Goal: Information Seeking & Learning: Find specific fact

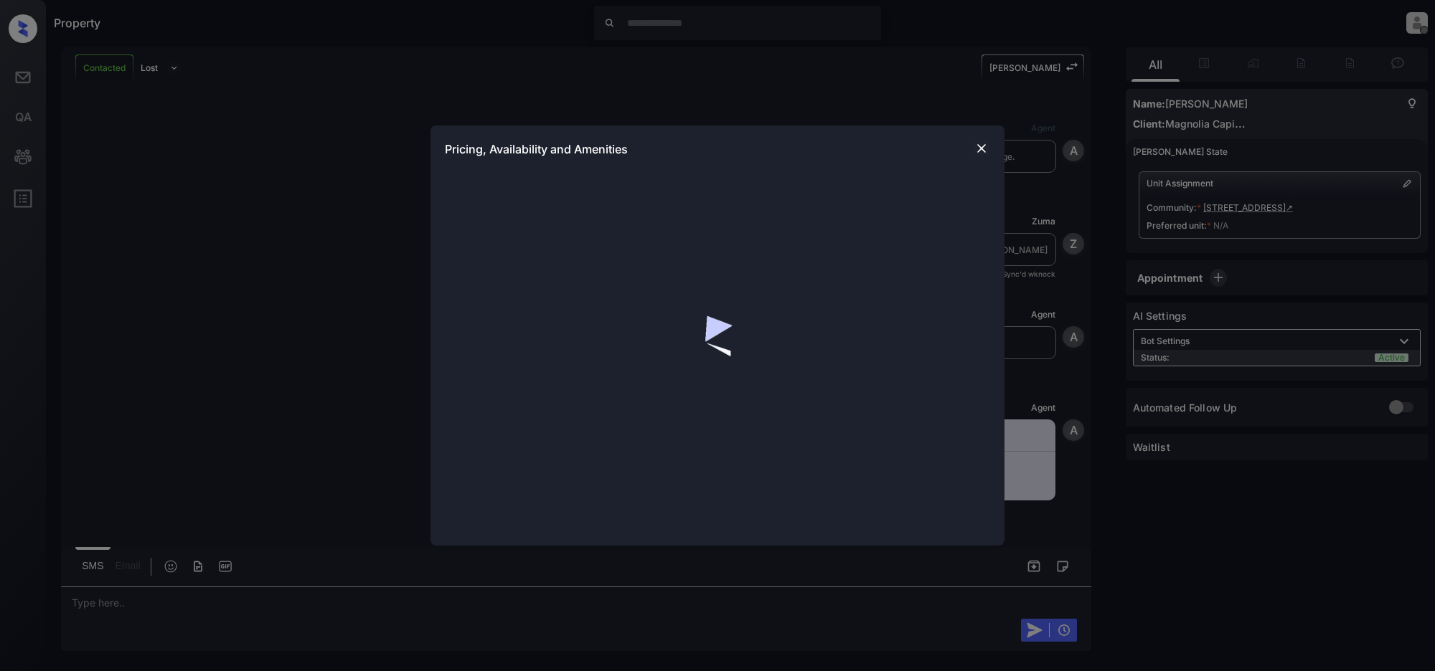
scroll to position [725, 0]
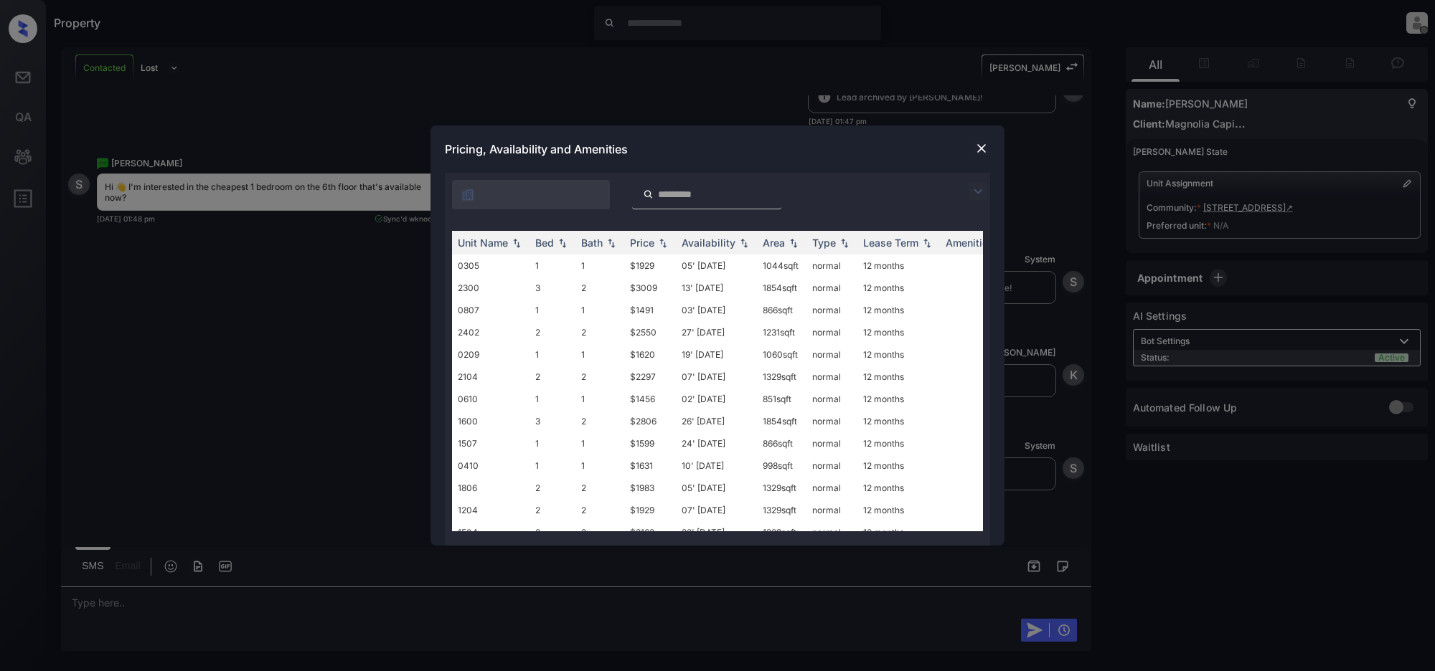
click at [976, 185] on img at bounding box center [977, 191] width 17 height 17
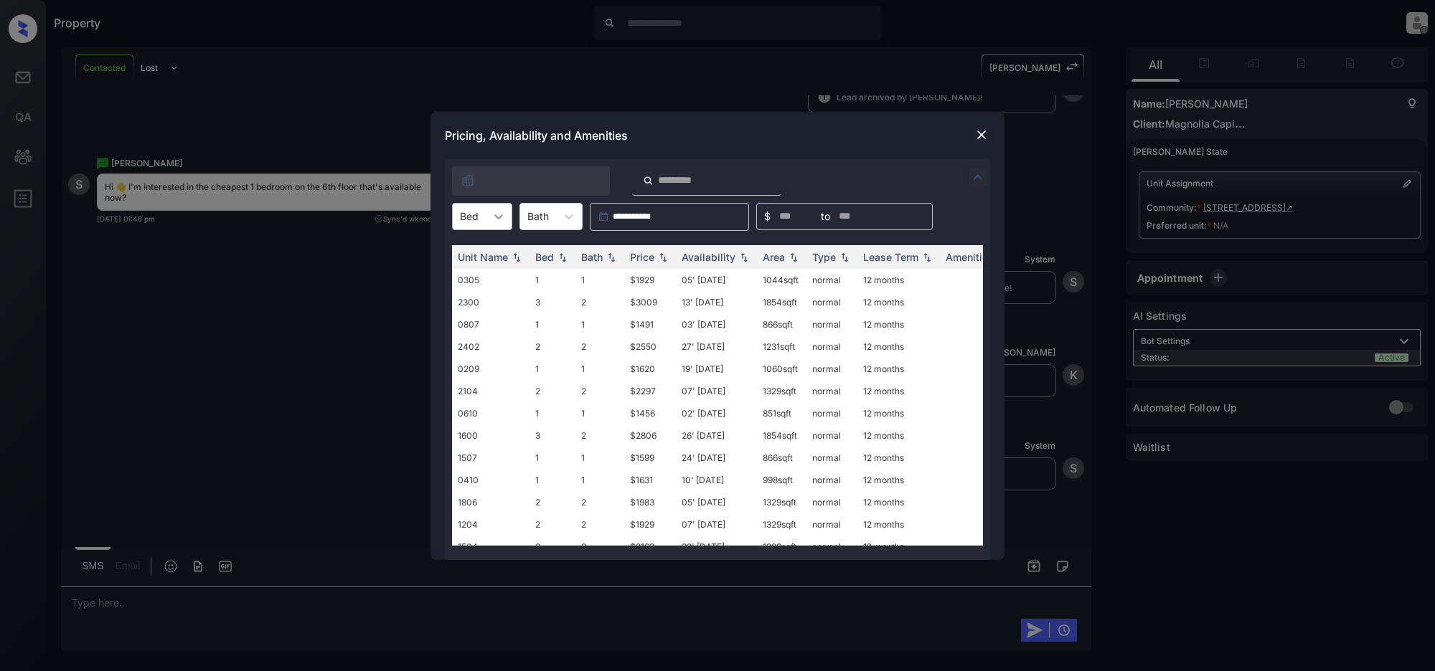
click at [496, 217] on icon at bounding box center [498, 216] width 14 height 14
click at [476, 253] on div "1" at bounding box center [482, 252] width 60 height 26
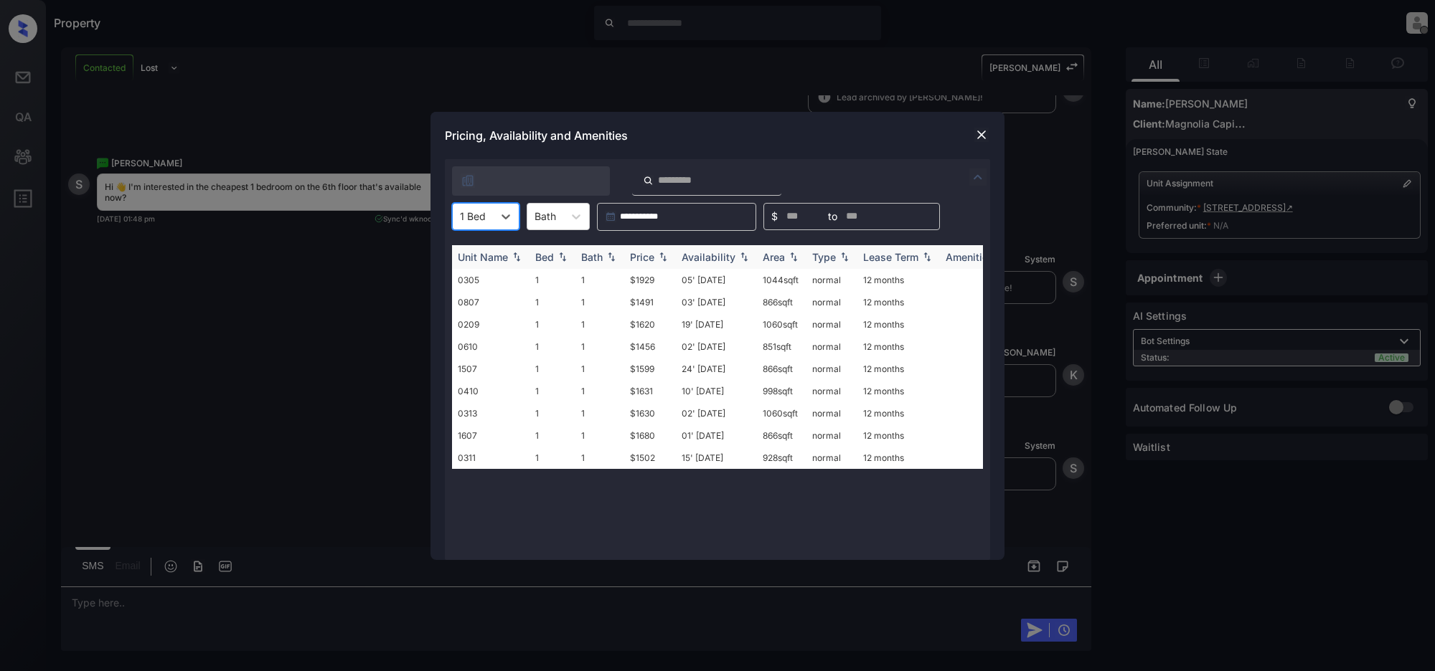
click at [654, 253] on div "Price" at bounding box center [642, 257] width 24 height 12
click at [983, 133] on img at bounding box center [981, 135] width 14 height 14
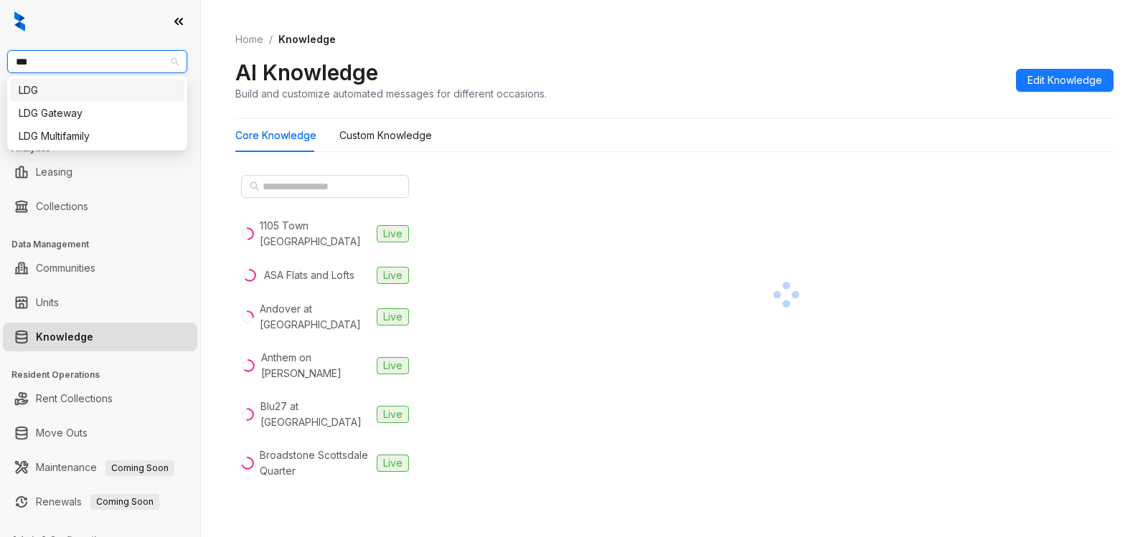
type input "***"
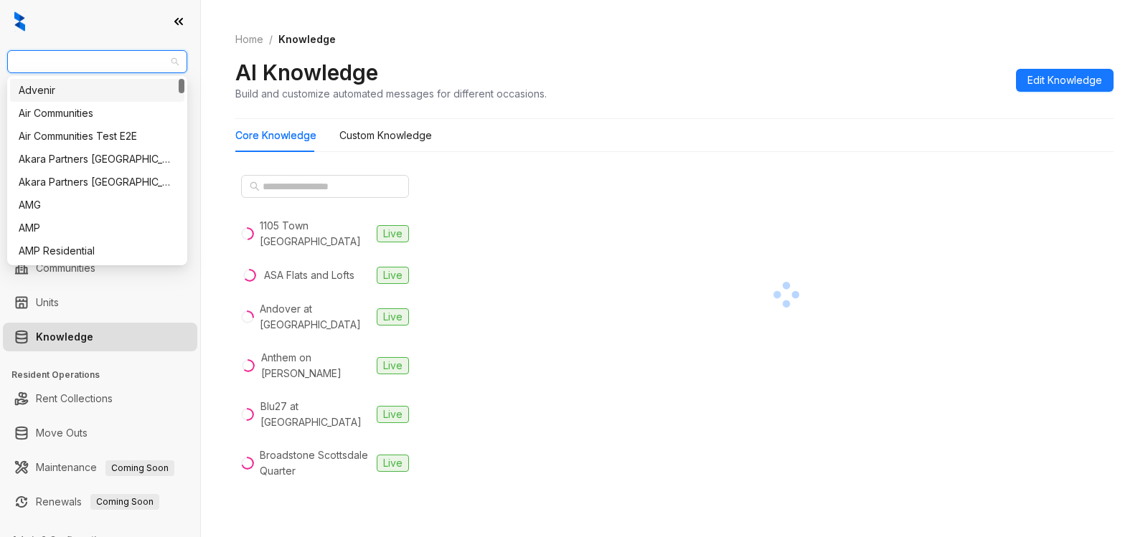
click at [103, 67] on span "Magnolia Capital" at bounding box center [97, 62] width 163 height 22
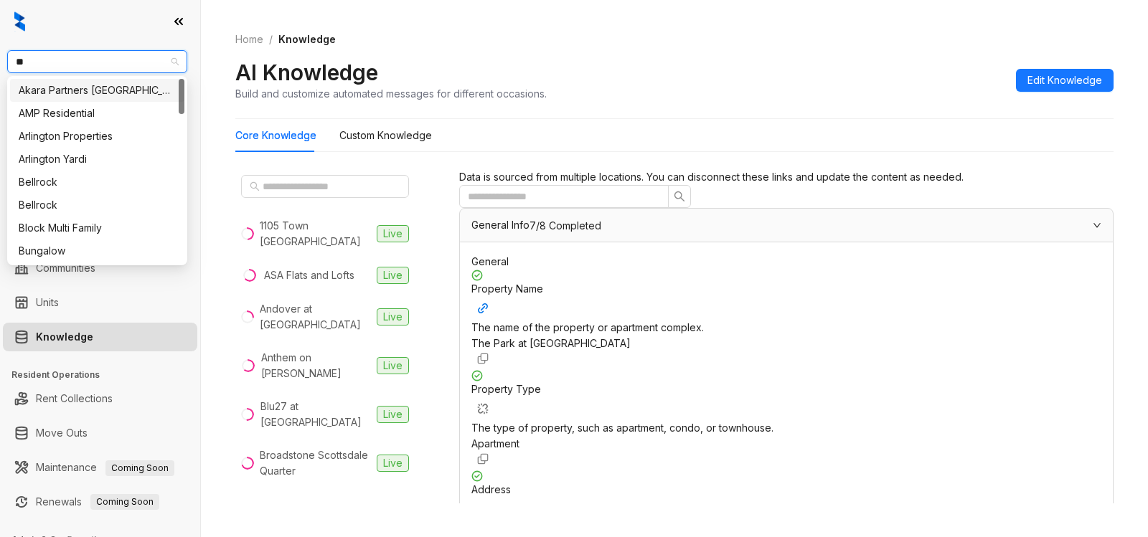
type input "***"
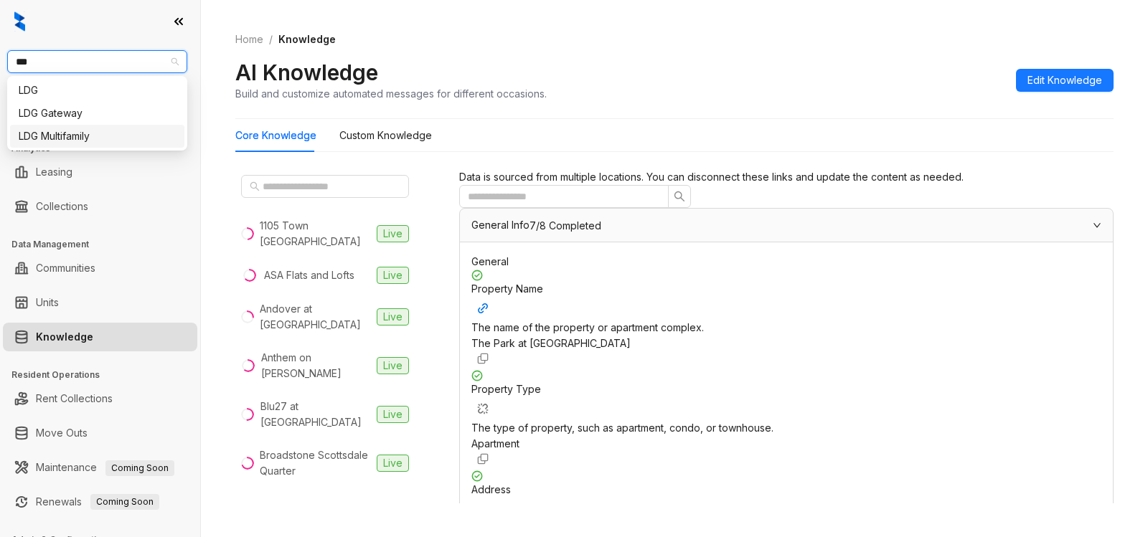
click at [55, 143] on div "LDG Multifamily" at bounding box center [97, 136] width 157 height 16
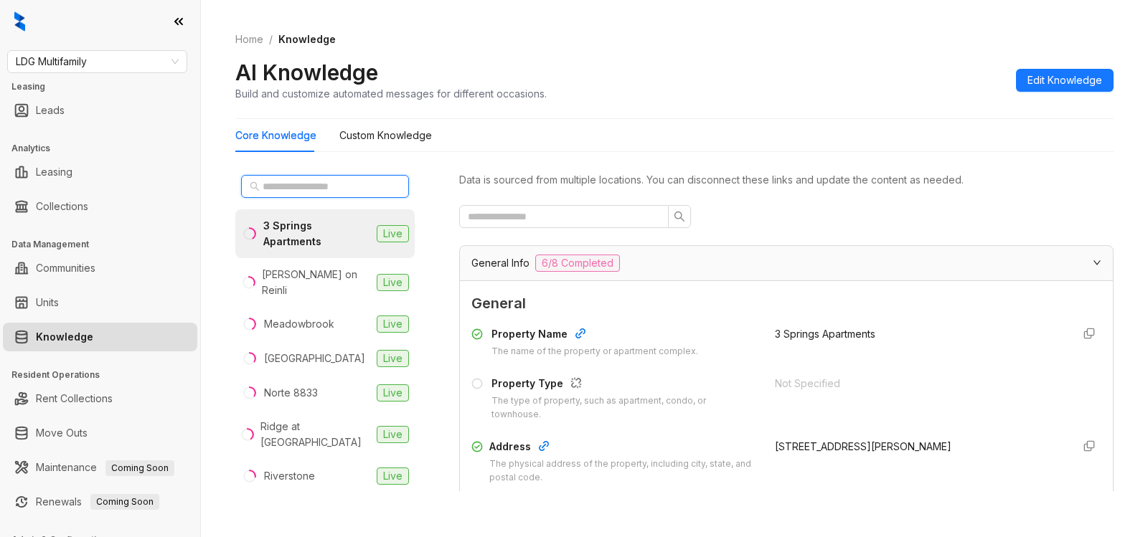
click at [299, 182] on input "text" at bounding box center [326, 187] width 126 height 16
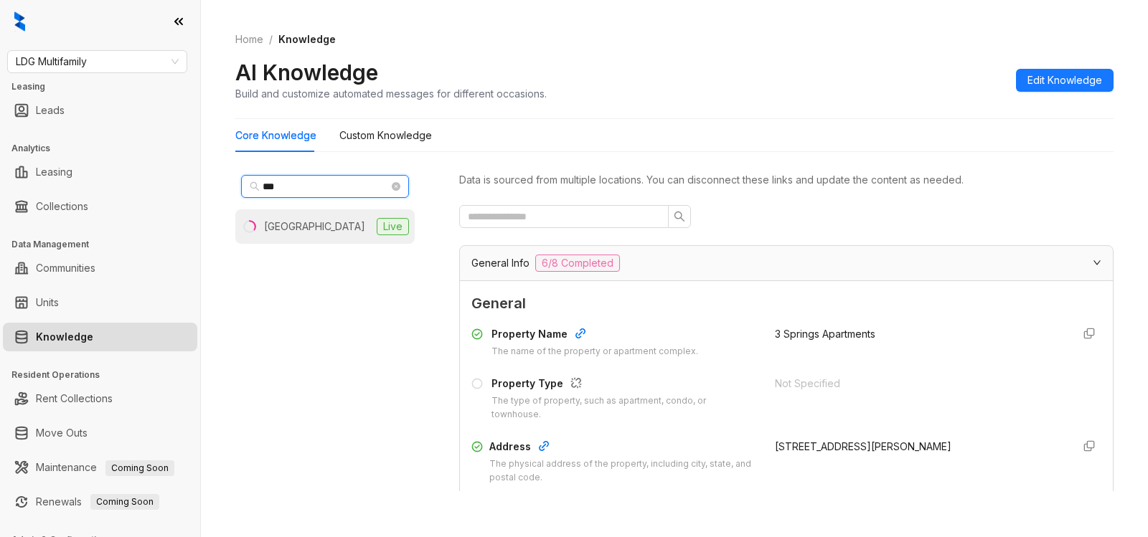
type input "***"
click at [302, 226] on div "[GEOGRAPHIC_DATA]" at bounding box center [314, 227] width 101 height 16
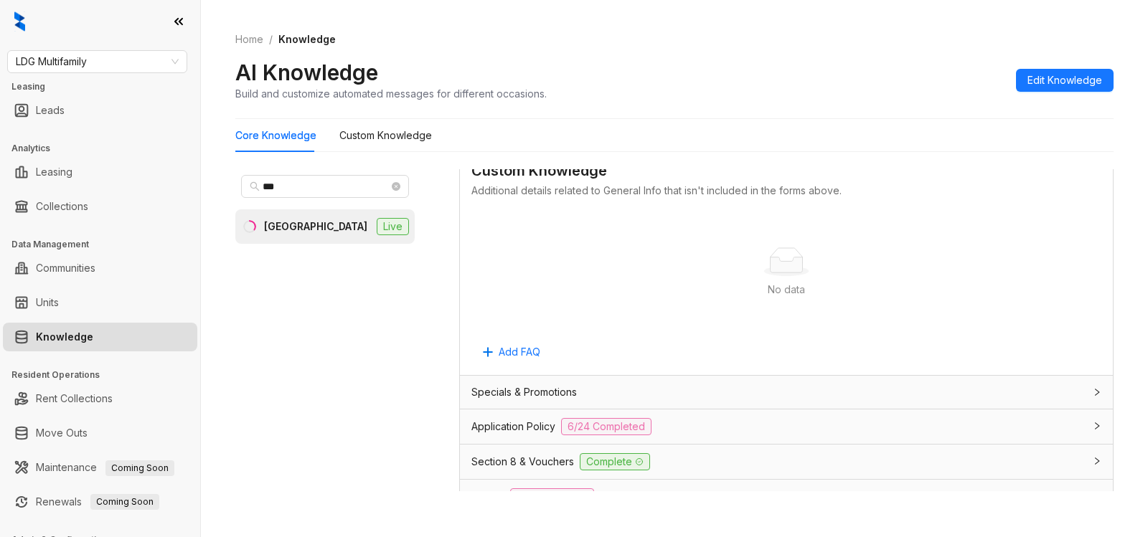
scroll to position [801, 0]
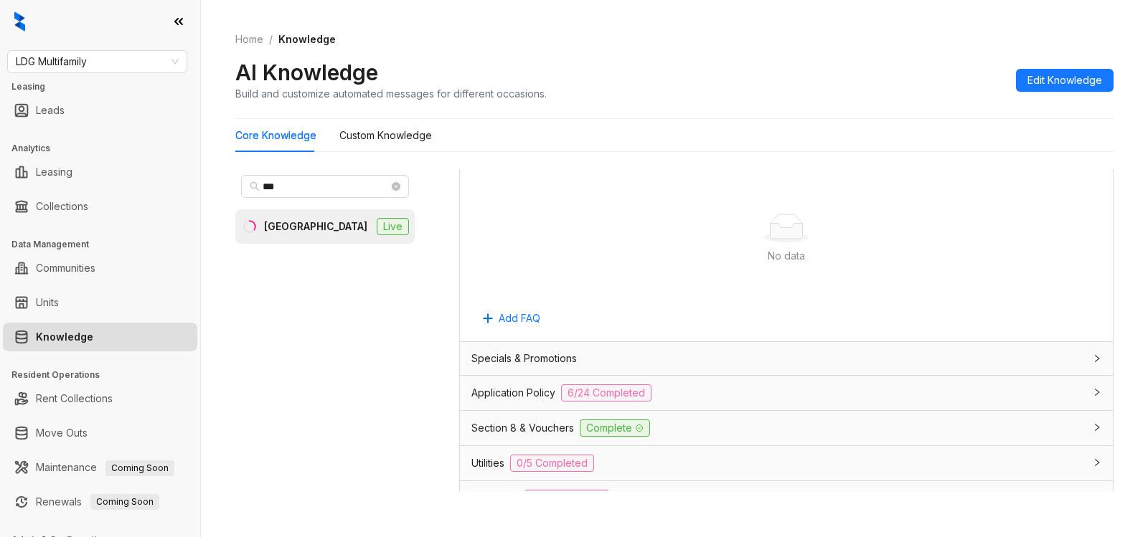
click at [713, 423] on div "Section 8 & Vouchers Complete" at bounding box center [777, 428] width 613 height 17
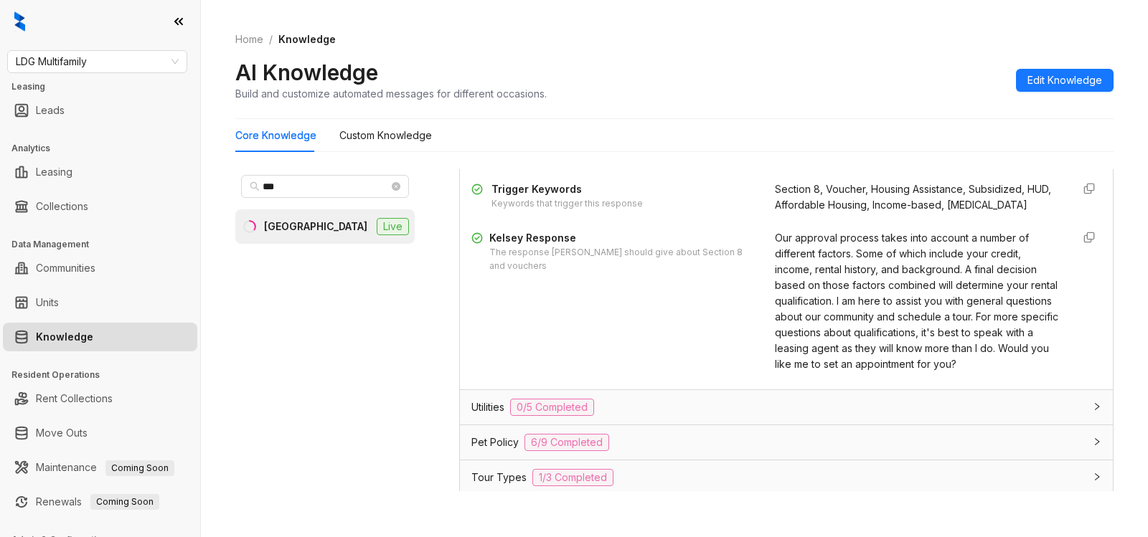
scroll to position [1146, 0]
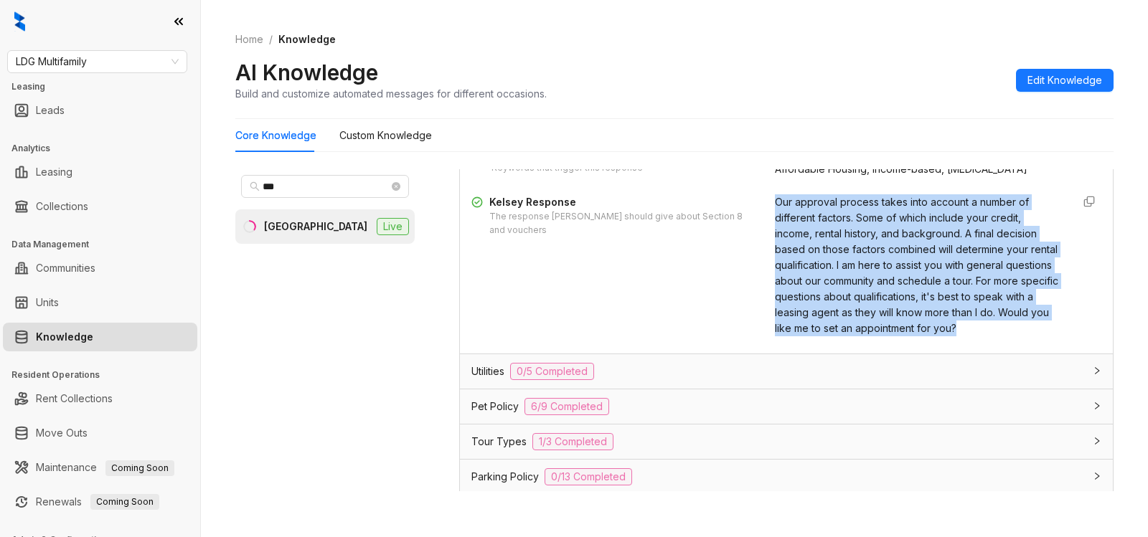
drag, startPoint x: 758, startPoint y: 203, endPoint x: 1012, endPoint y: 326, distance: 281.7
click at [1012, 326] on div "Our approval process takes into account a number of different factors. Some of …" at bounding box center [918, 265] width 286 height 142
copy span "Our approval process takes into account a number of different factors. Some of …"
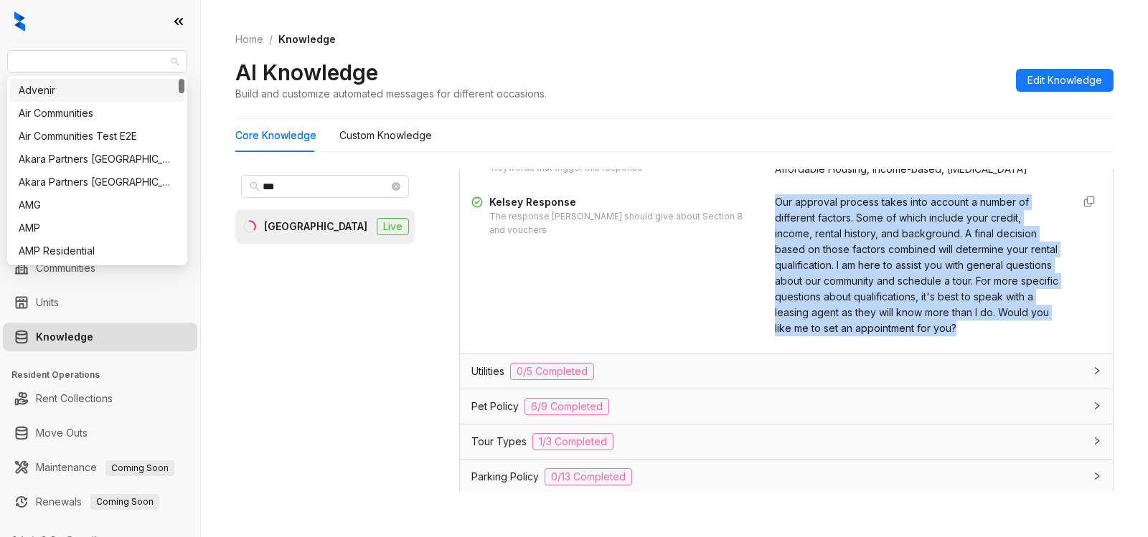
drag, startPoint x: 108, startPoint y: 55, endPoint x: 0, endPoint y: 66, distance: 108.2
click at [0, 66] on div "LDG Multifamily Leasing Leads Analytics Leasing Collections Data Management Com…" at bounding box center [100, 268] width 200 height 537
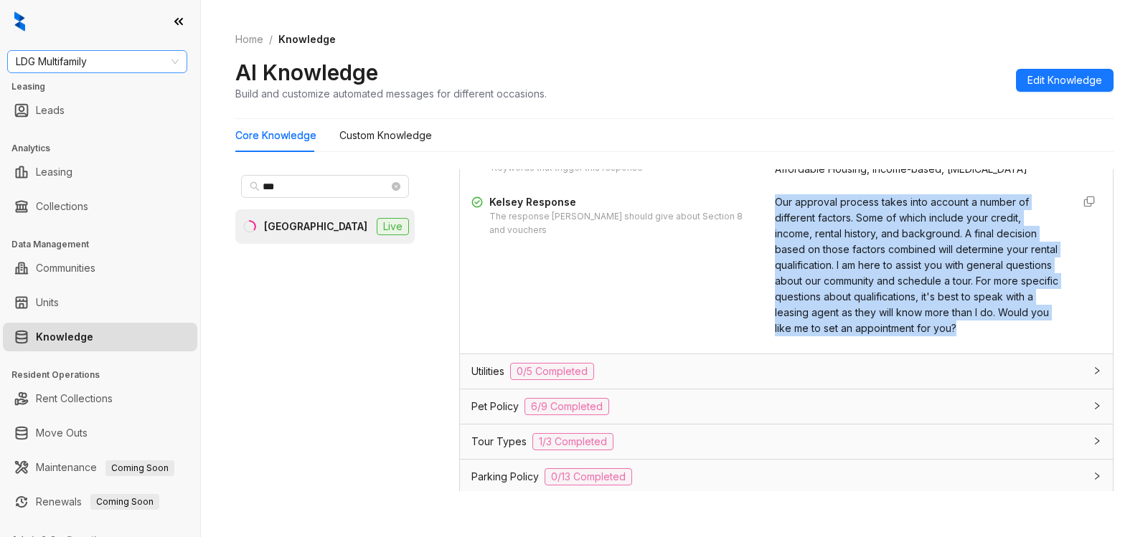
click at [83, 57] on span "LDG Multifamily" at bounding box center [97, 62] width 163 height 22
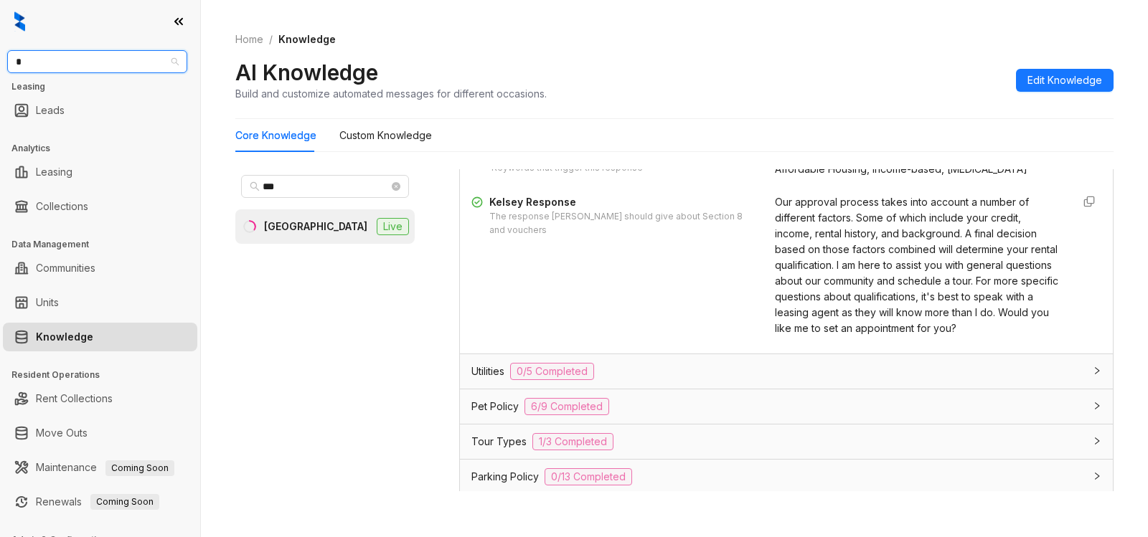
type input "**"
click at [75, 91] on div "Westcorp" at bounding box center [97, 91] width 157 height 16
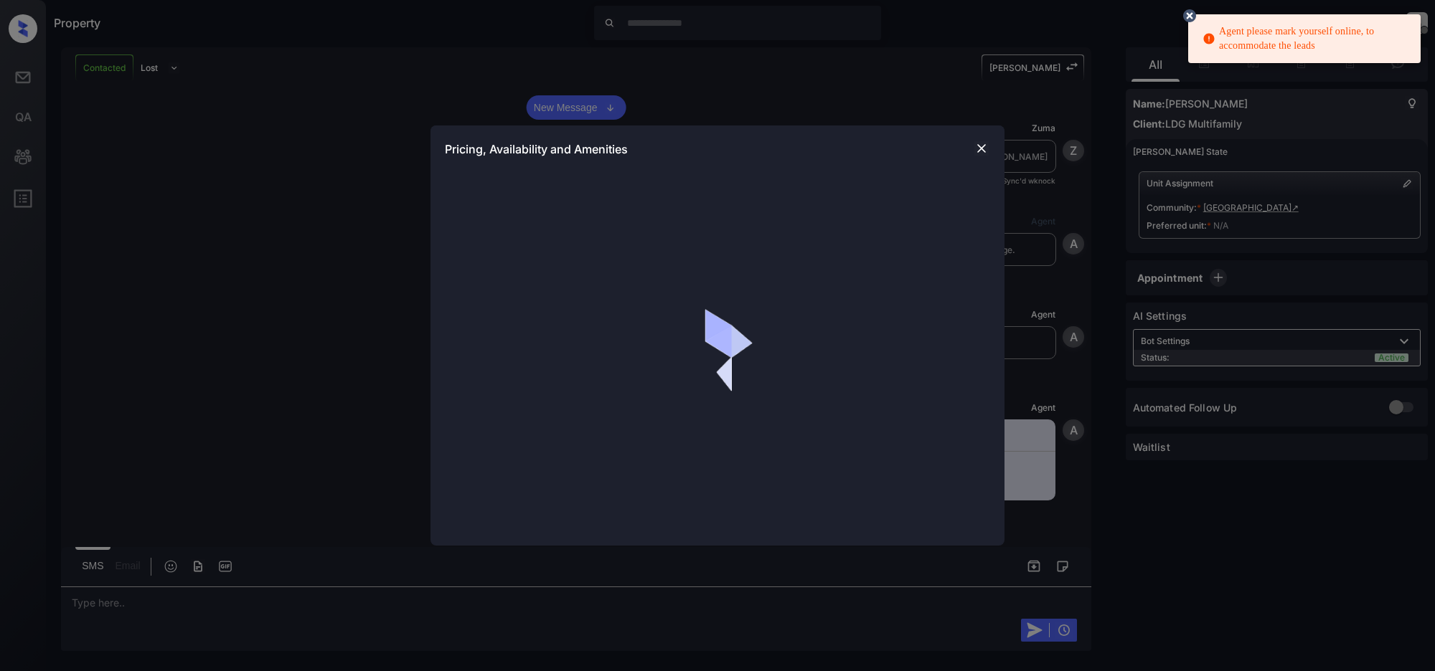
scroll to position [712, 0]
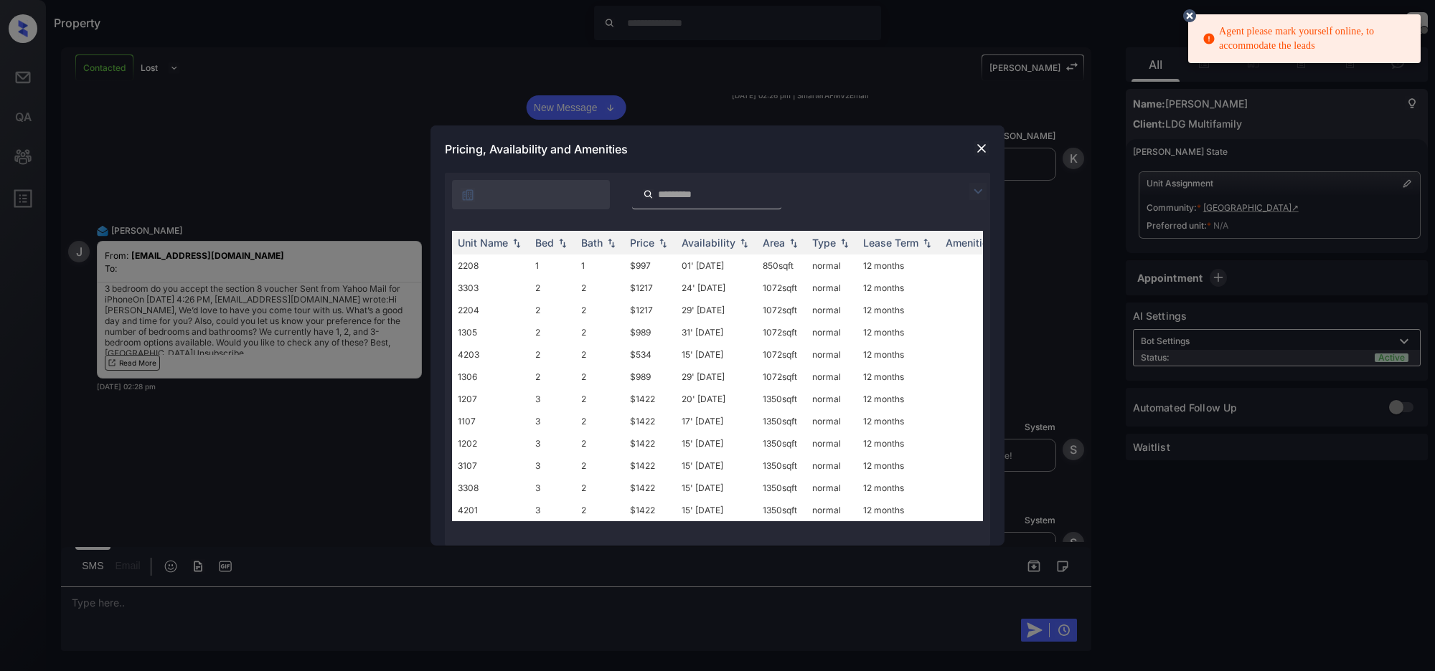
drag, startPoint x: 981, startPoint y: 185, endPoint x: 646, endPoint y: 208, distance: 335.8
click at [981, 187] on img at bounding box center [977, 191] width 17 height 17
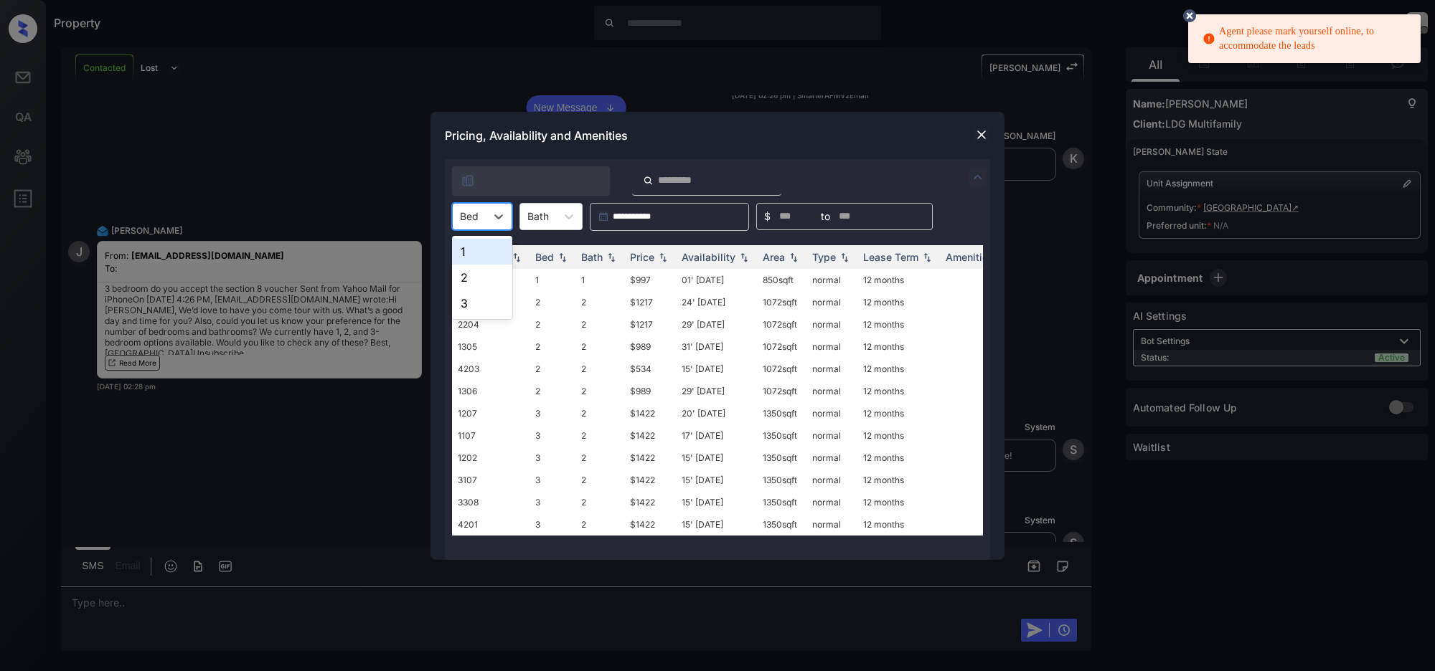
drag, startPoint x: 471, startPoint y: 216, endPoint x: 468, endPoint y: 292, distance: 76.1
click at [472, 216] on div at bounding box center [469, 216] width 19 height 15
click at [475, 298] on div "3" at bounding box center [482, 304] width 60 height 26
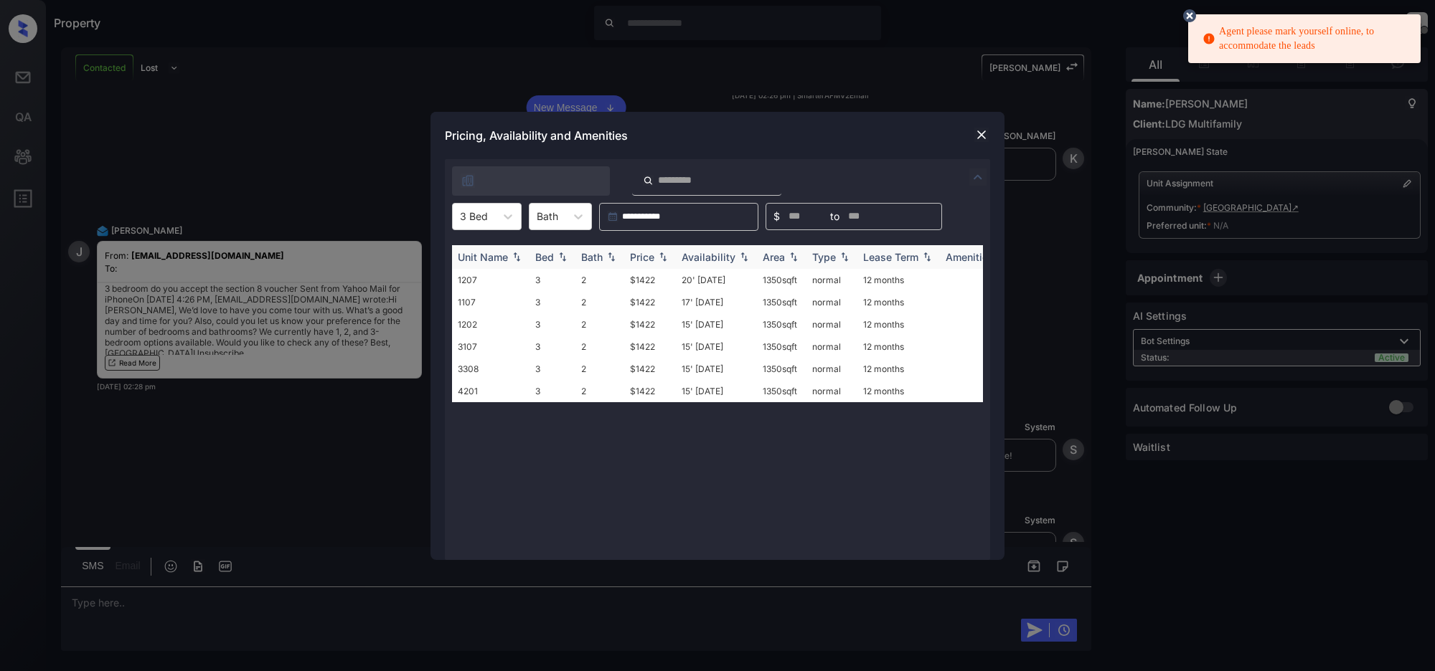
click at [665, 257] on img at bounding box center [663, 257] width 14 height 10
click at [298, 618] on div "**********" at bounding box center [717, 335] width 1435 height 671
click at [979, 135] on img at bounding box center [981, 135] width 14 height 14
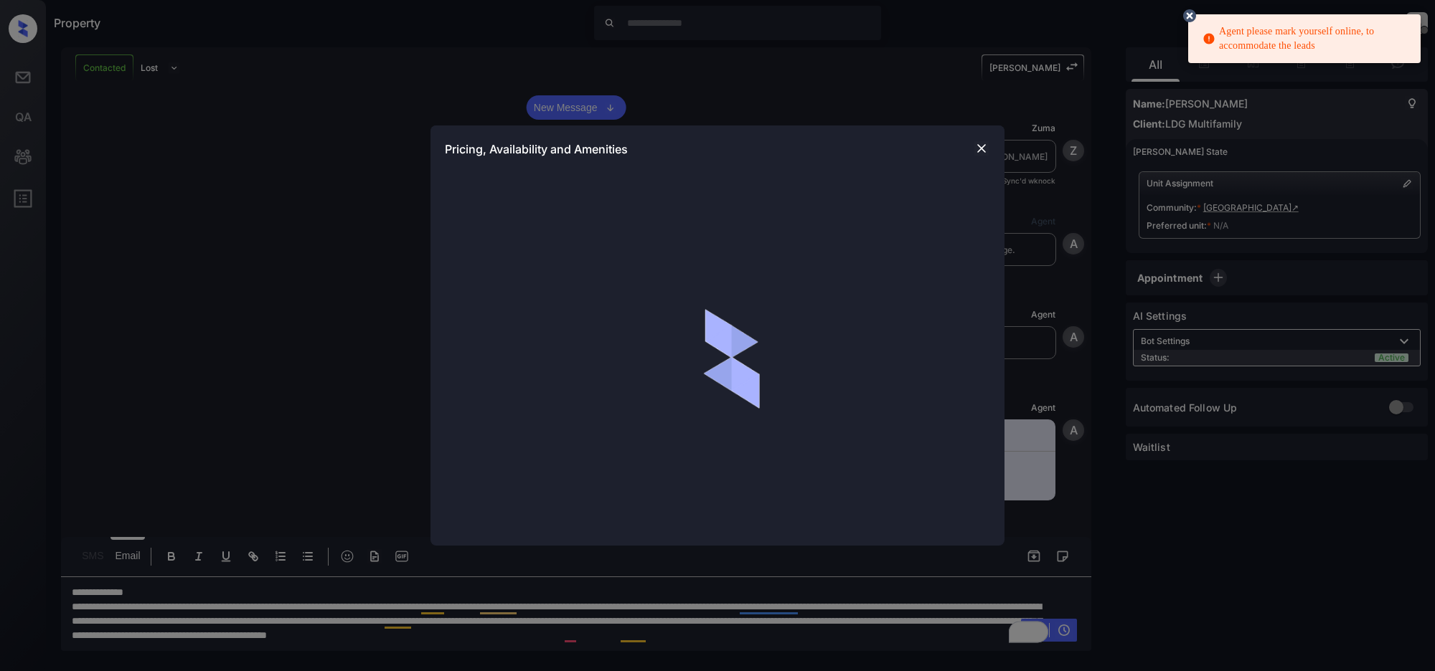
scroll to position [1283, 0]
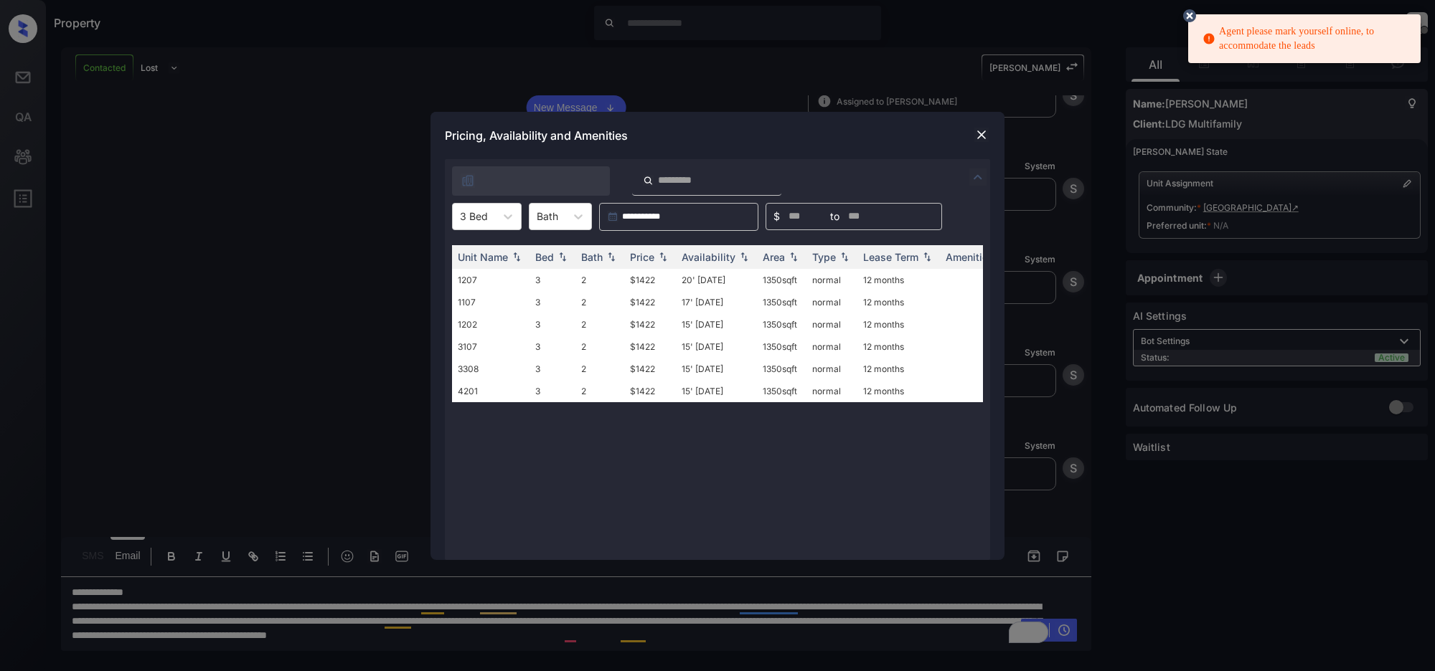
click at [985, 133] on img at bounding box center [981, 135] width 14 height 14
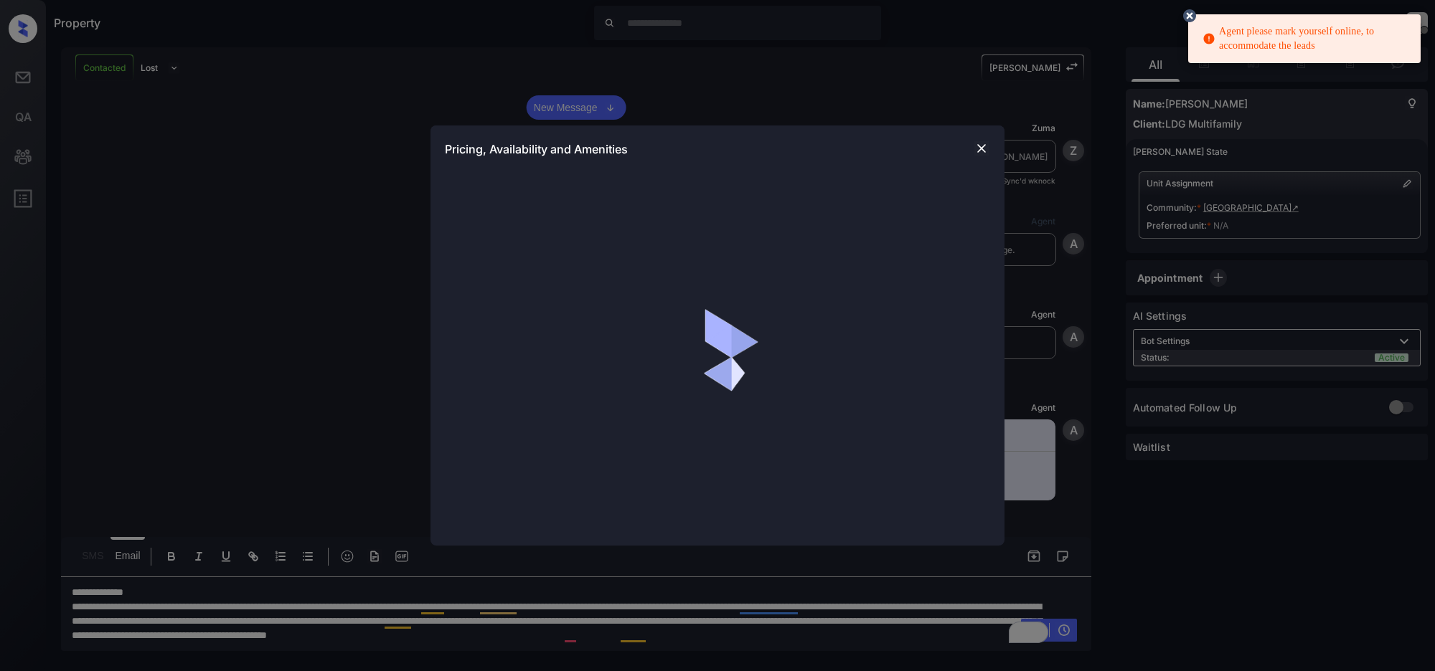
scroll to position [1283, 0]
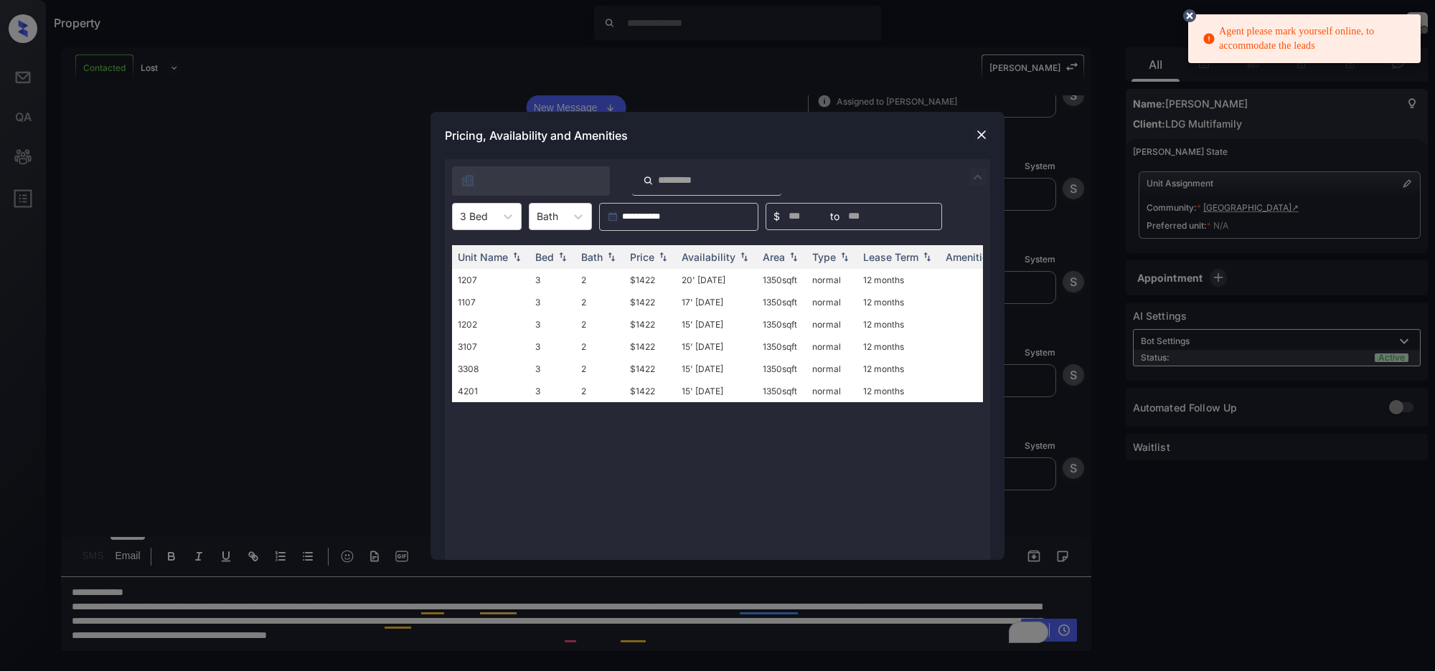
click at [981, 137] on img at bounding box center [981, 135] width 14 height 14
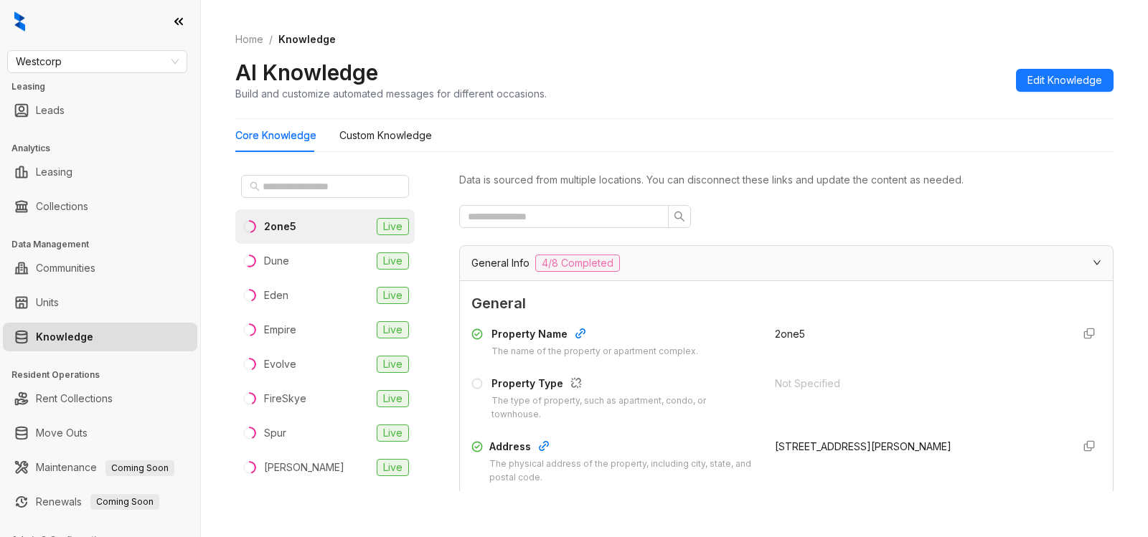
scroll to position [28, 0]
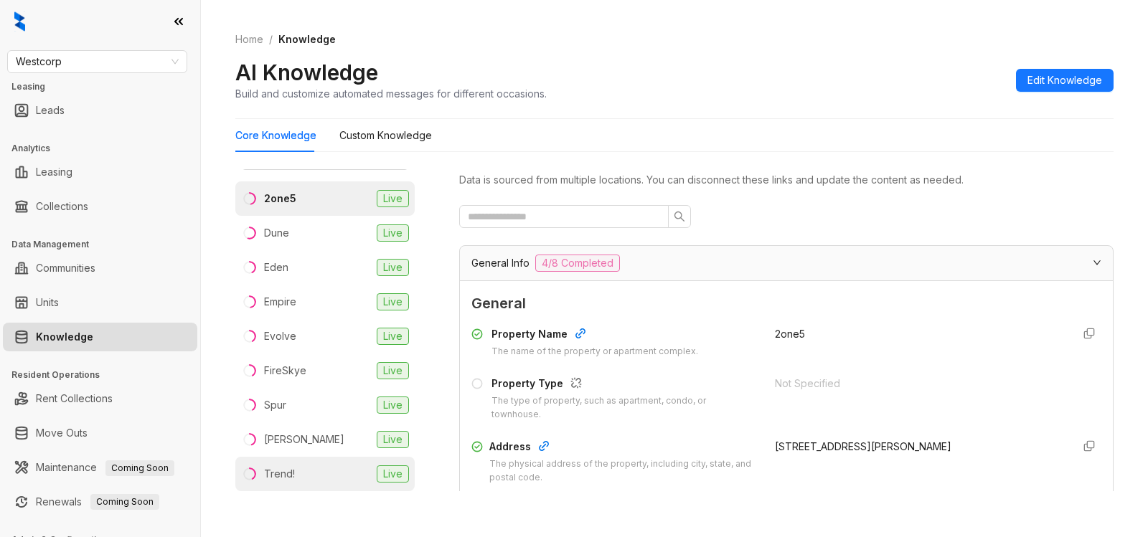
click at [301, 472] on li "Trend! Live" at bounding box center [324, 474] width 179 height 34
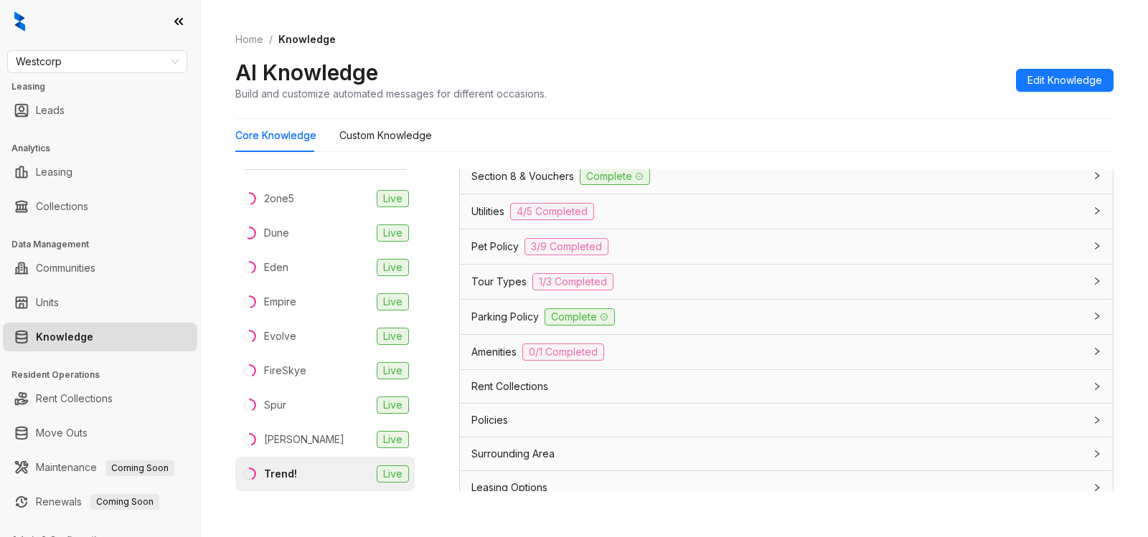
scroll to position [1066, 0]
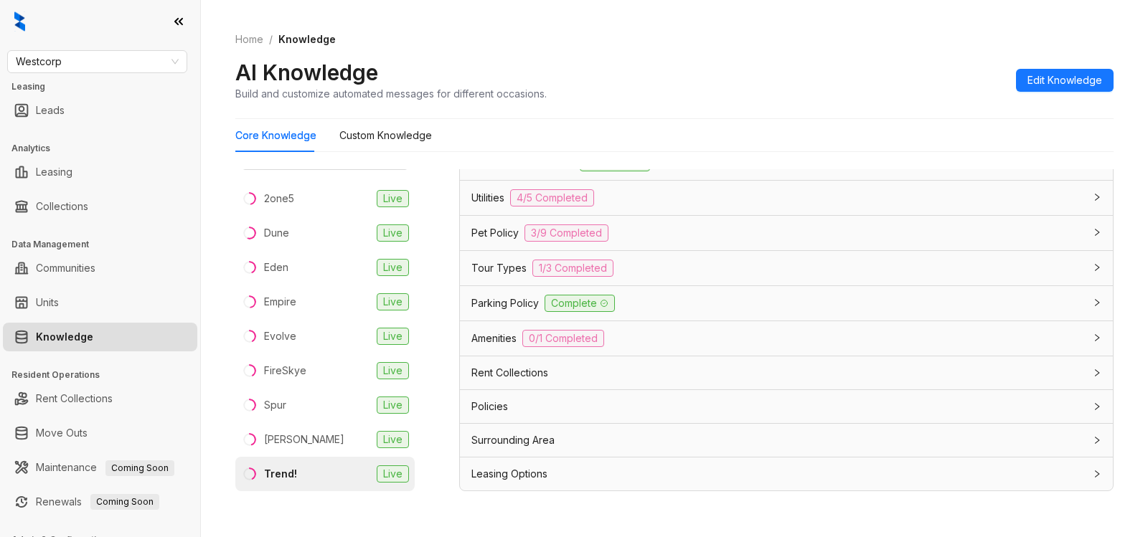
click at [547, 472] on span "Leasing Options" at bounding box center [509, 474] width 76 height 16
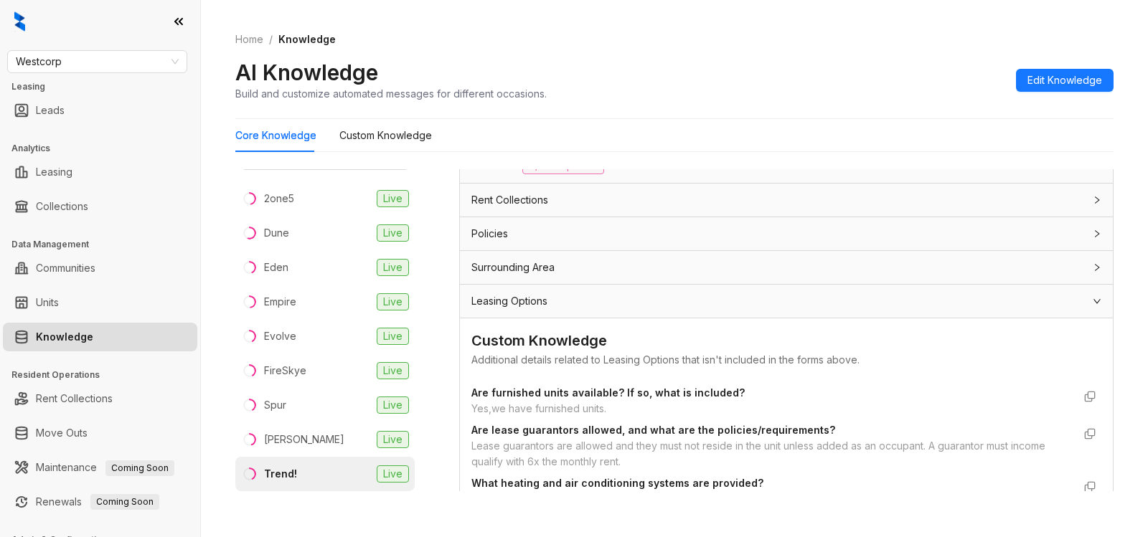
scroll to position [1339, 0]
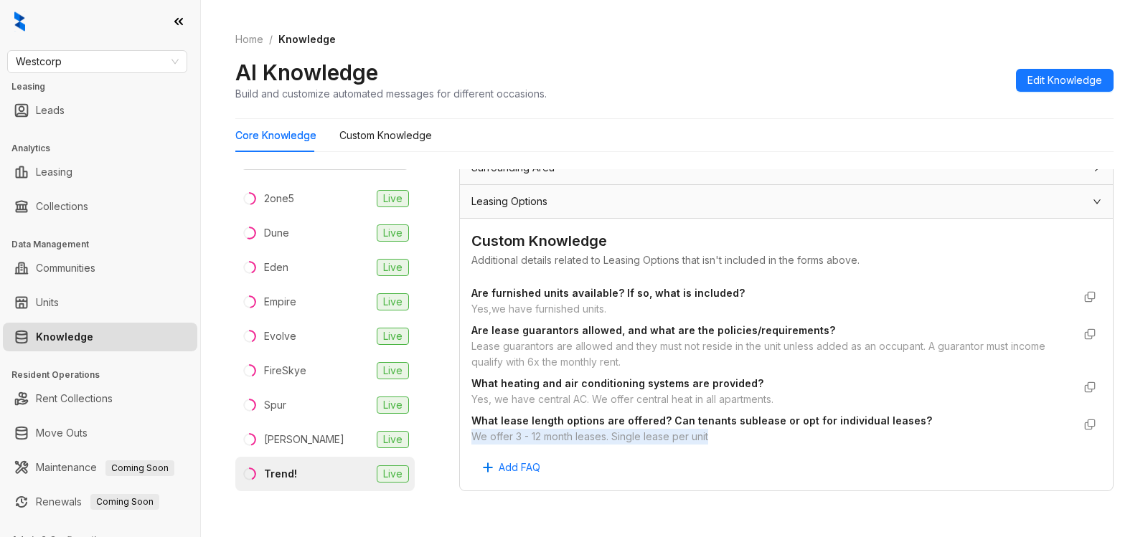
drag, startPoint x: 468, startPoint y: 433, endPoint x: 723, endPoint y: 445, distance: 255.0
click at [723, 445] on div "Custom Knowledge Additional details related to Leasing Options that isn't inclu…" at bounding box center [786, 355] width 653 height 272
copy div "We offer 3 - 12 month leases. Single lease per unit"
